Goal: Use online tool/utility: Use online tool/utility

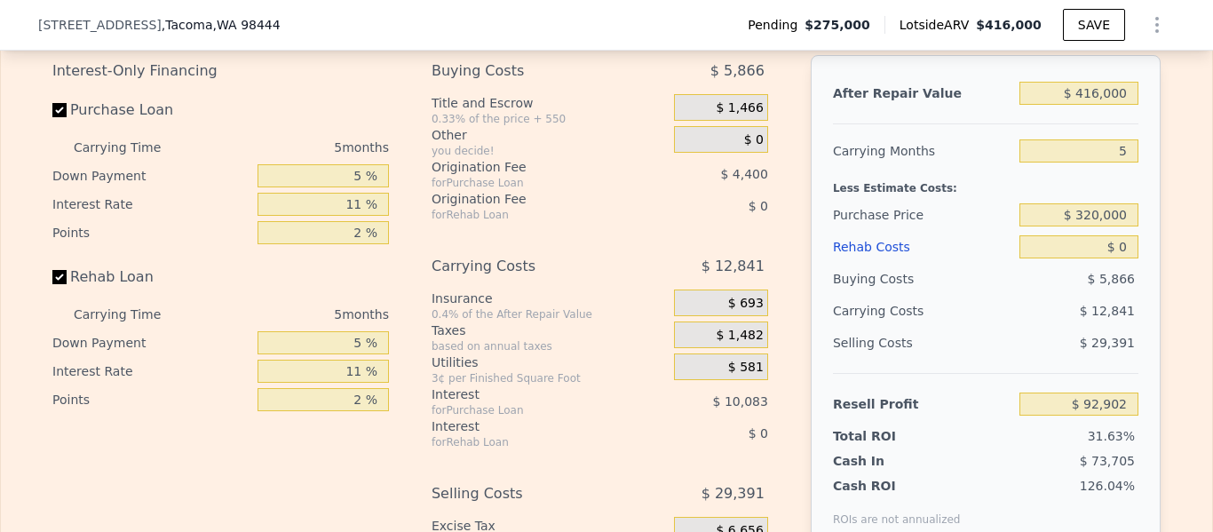
scroll to position [0, 7]
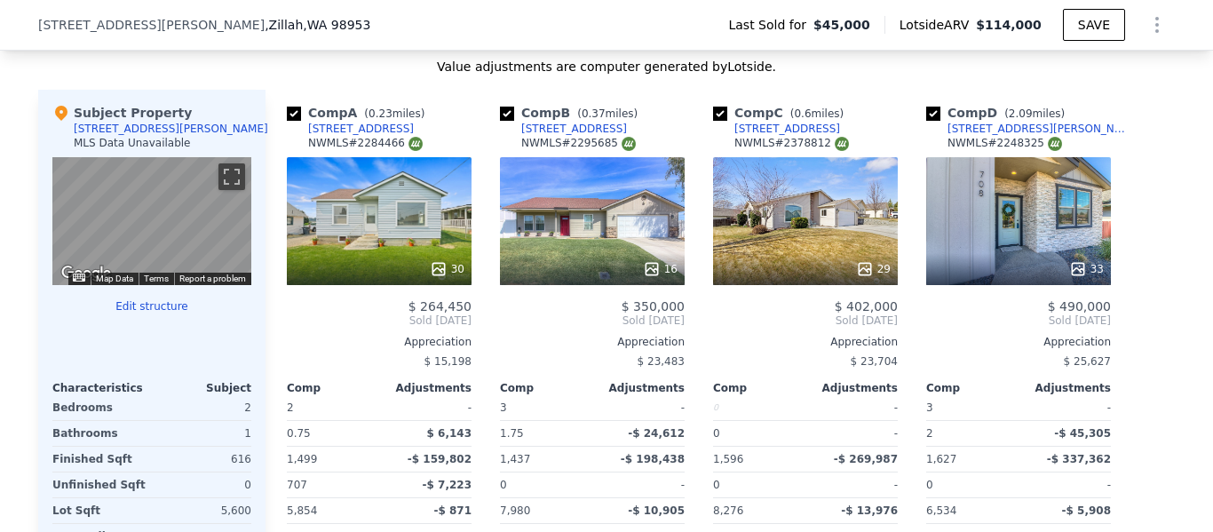
scroll to position [1704, 0]
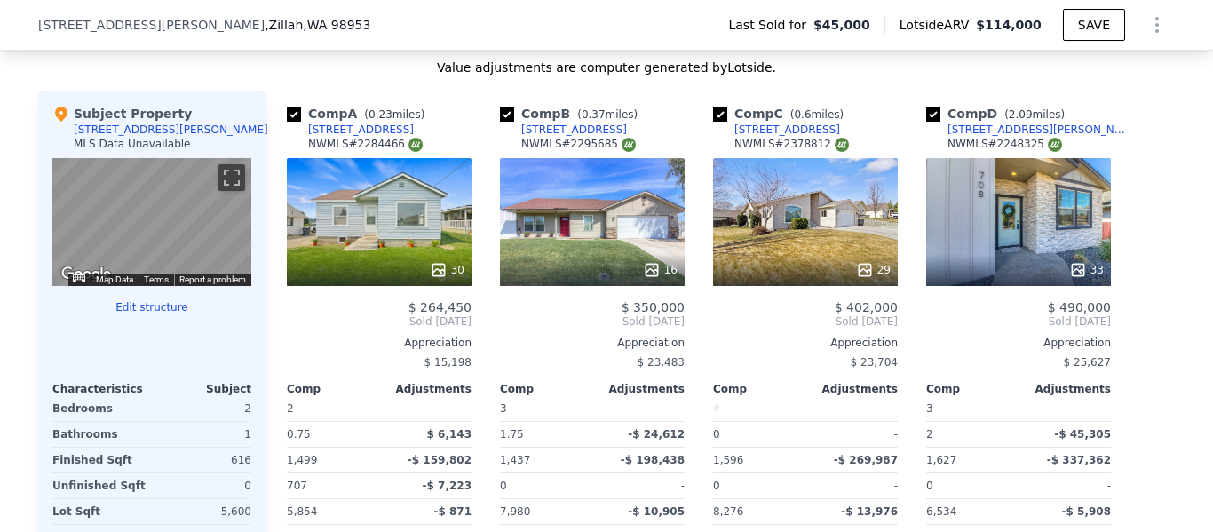
click at [193, 480] on div "0" at bounding box center [203, 485] width 96 height 25
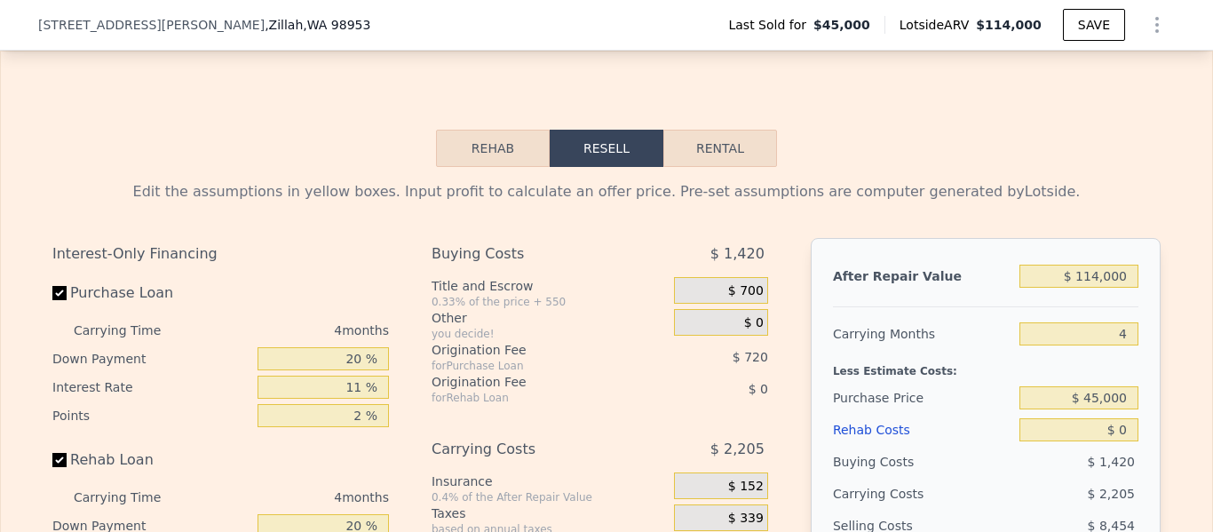
scroll to position [2400, 0]
click at [1103, 275] on input "$ 114,000" at bounding box center [1078, 275] width 119 height 23
type input "$ 11,000"
type input "-$ 38,801"
type input "$ 000"
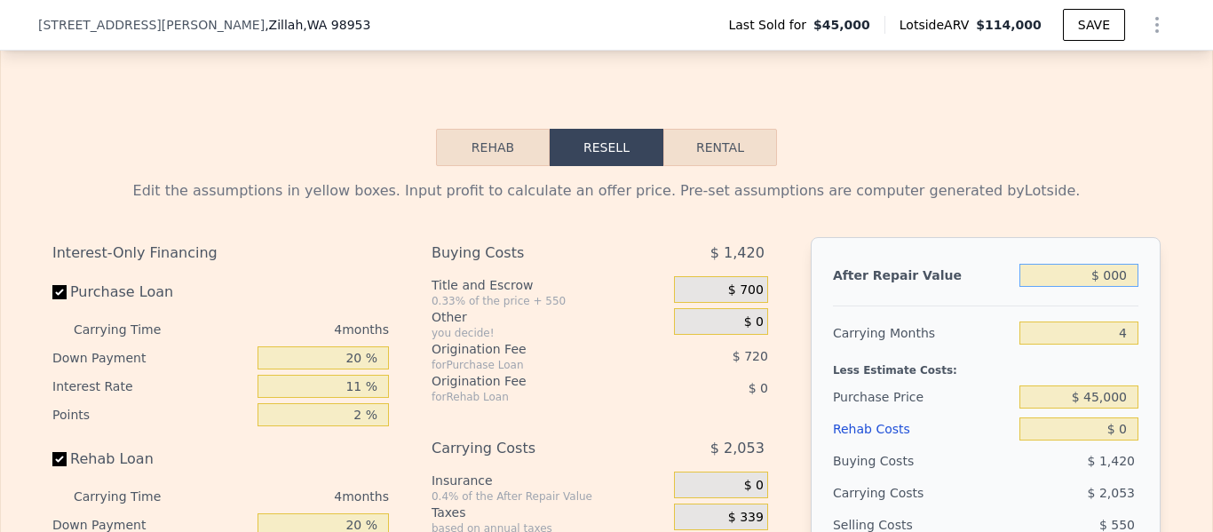
type input "-$ 49,023"
type input "$ 2,000"
type input "-$ 47,165"
type input "$ 25,000"
type input "-$ 25,789"
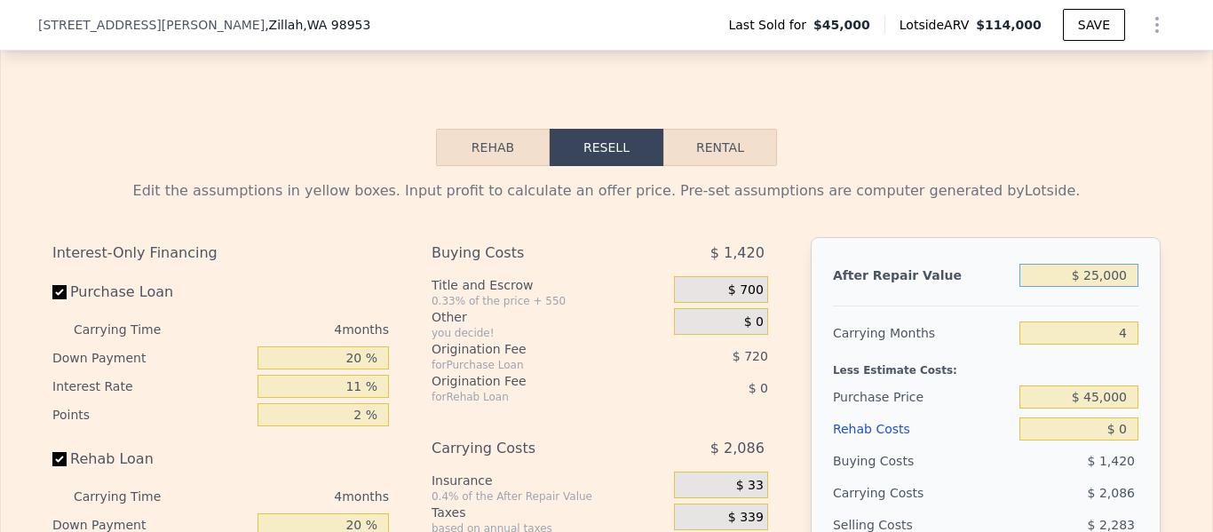
type input "$ 250,000"
type input "$ 183,311"
type input "$ 250,000"
click at [1102, 392] on input "$ 45,000" at bounding box center [1078, 396] width 119 height 23
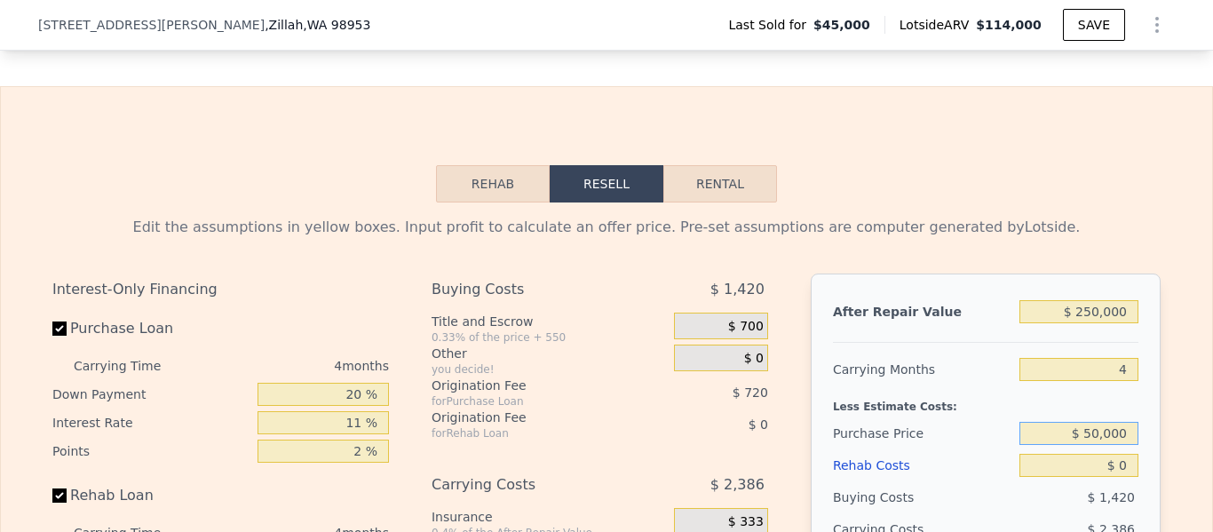
scroll to position [2363, 0]
click at [1108, 431] on input "$ 50,000" at bounding box center [1078, 434] width 119 height 23
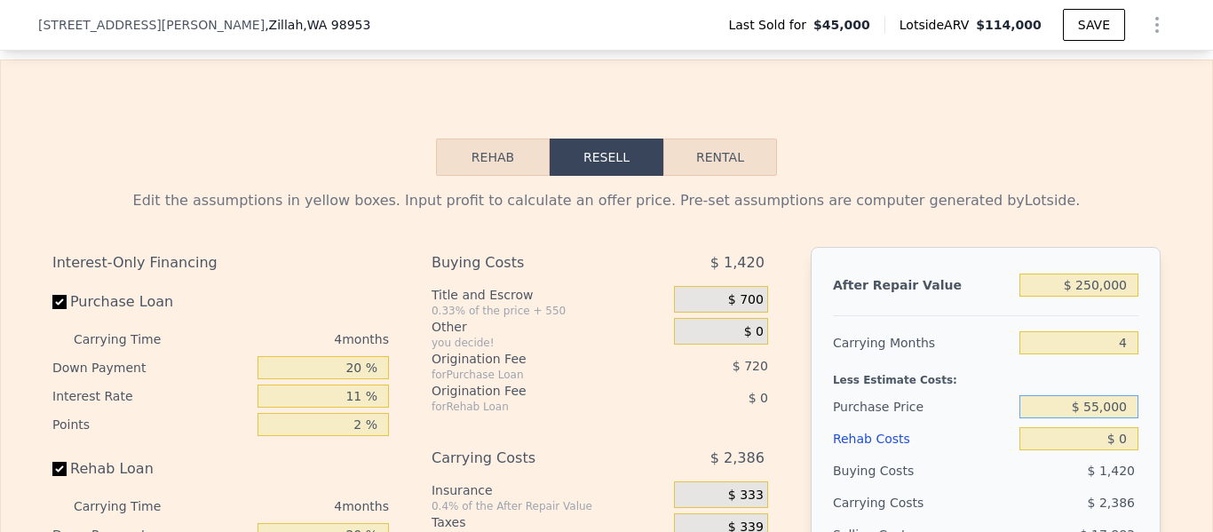
scroll to position [2394, 0]
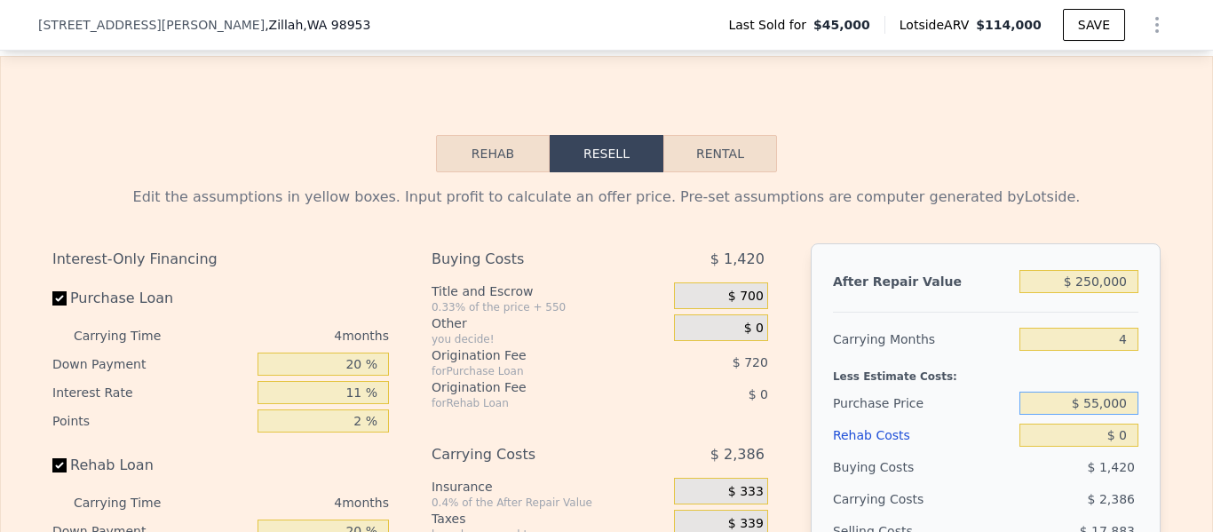
type input "$ 55,000"
click at [1120, 440] on input "$ 0" at bounding box center [1078, 434] width 119 height 23
type input "$ 172,826"
click at [1129, 440] on input "$ 0" at bounding box center [1078, 434] width 119 height 23
type input "$ 5"
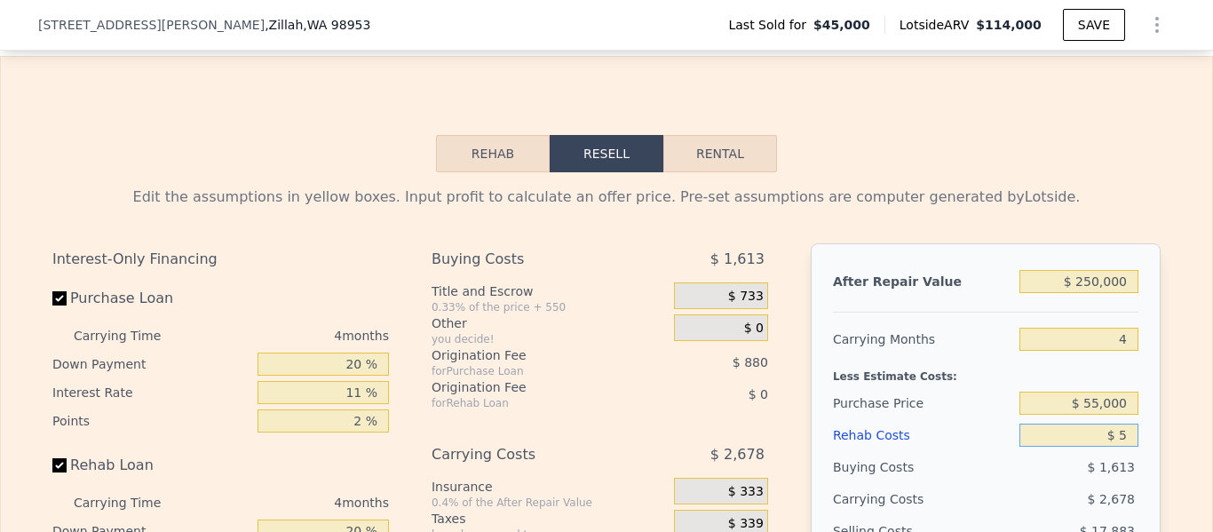
type input "$ 172,821"
type input "$ 50"
type input "$ 172,775"
type input "$ 500"
type input "$ 172,302"
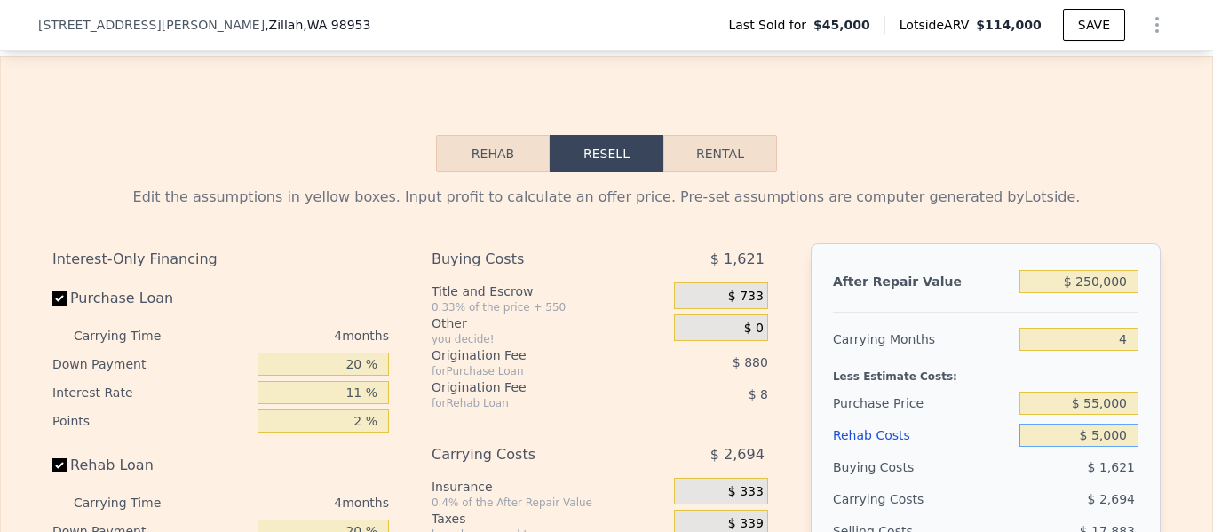
type input "$ 50,000"
type input "$ 120,558"
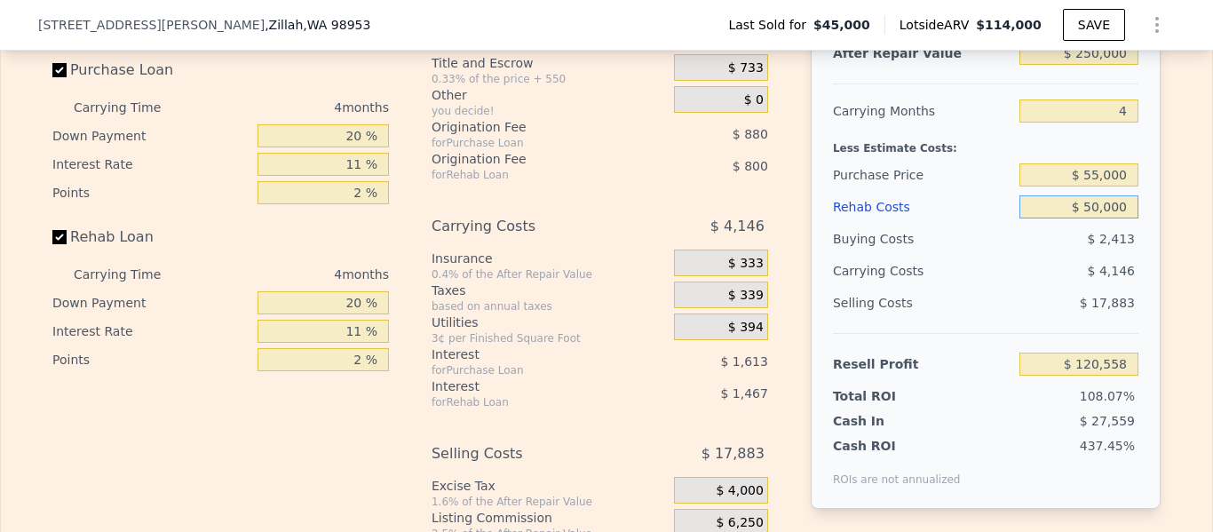
scroll to position [2626, 0]
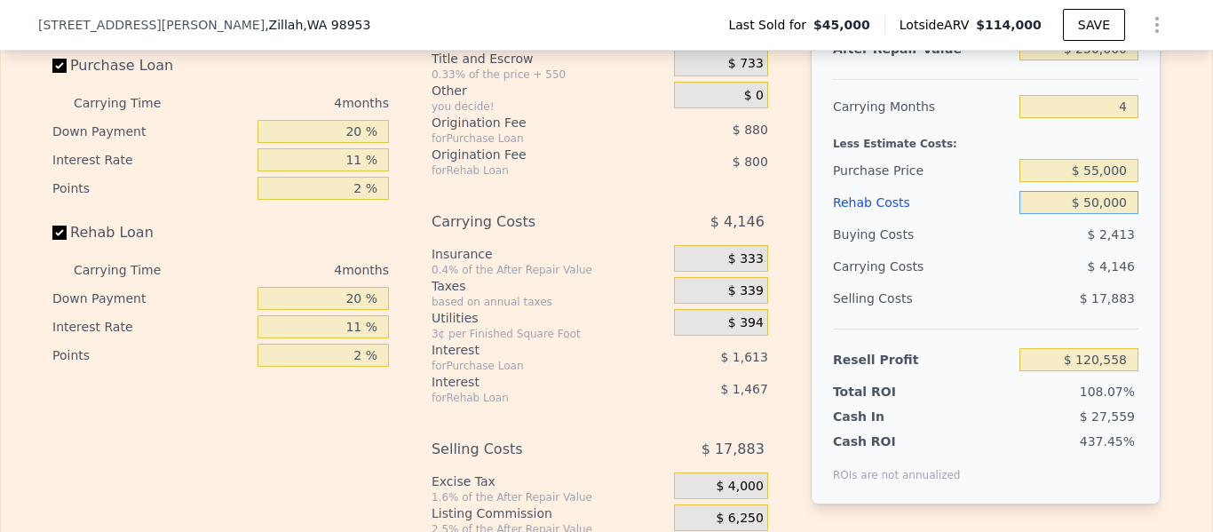
type input "$ 50,000"
click at [1059, 358] on input "$ 120,558" at bounding box center [1078, 359] width 119 height 23
click at [367, 131] on input "20 %" at bounding box center [322, 131] width 131 height 23
type input "2 %"
type input "$ 119,996"
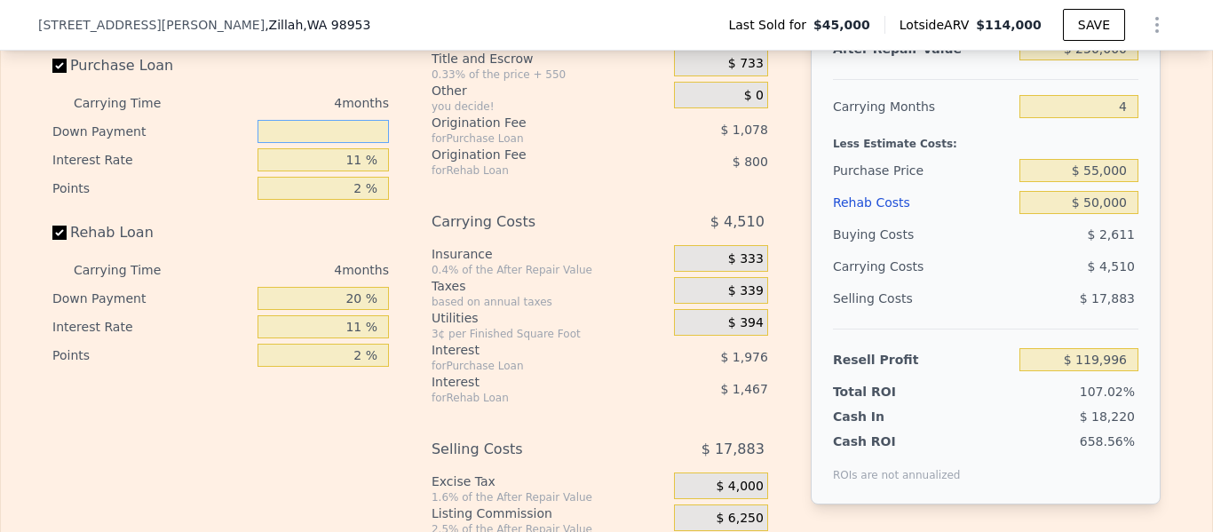
type input "5 %"
type input "$ 120,089"
type input "5 %"
click at [368, 297] on input "20 %" at bounding box center [322, 298] width 131 height 23
type input "2 %"
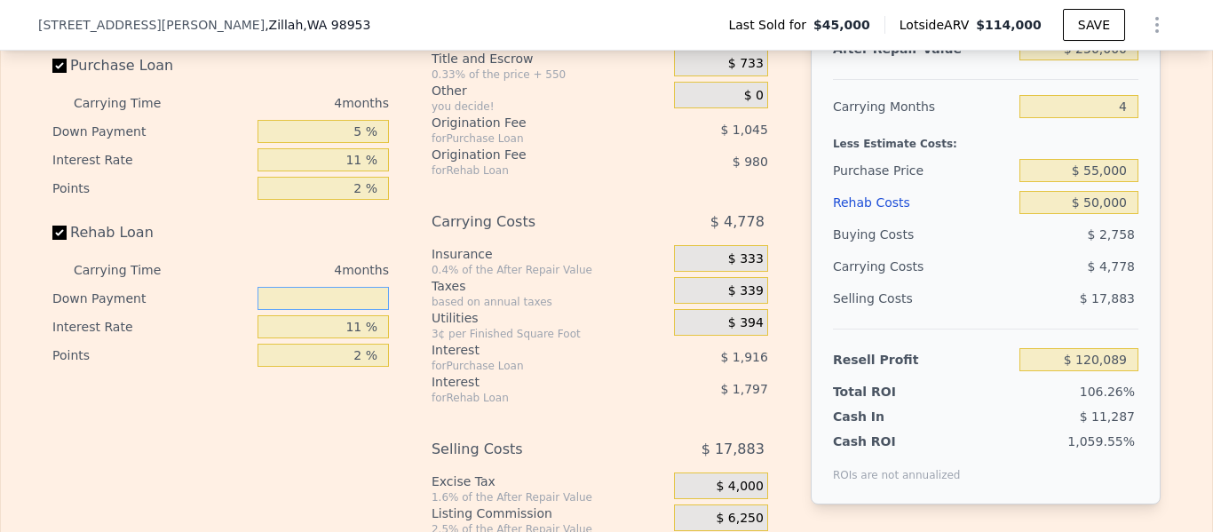
type input "$ 119,581"
type input "5 %"
type input "$ 119,667"
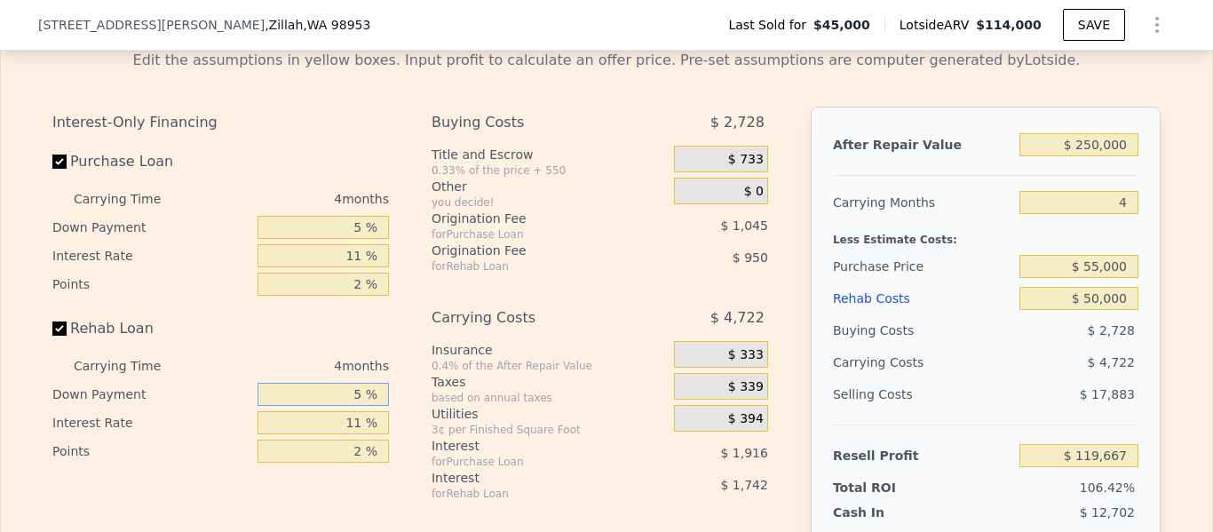
scroll to position [2529, 0]
